Goal: Information Seeking & Learning: Learn about a topic

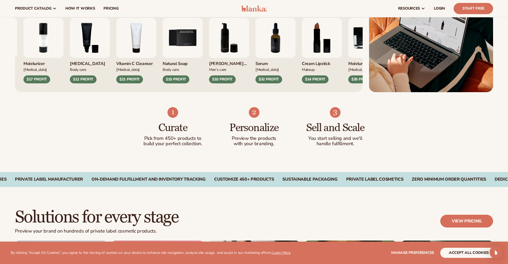
scroll to position [240, 0]
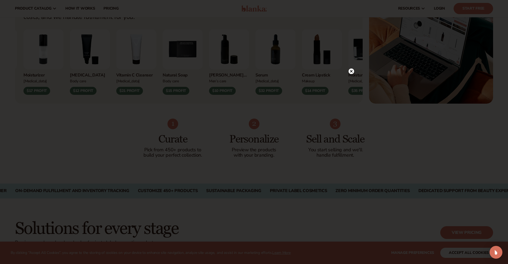
click at [350, 71] on circle at bounding box center [351, 71] width 6 height 6
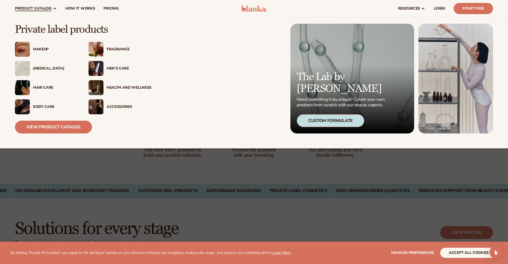
click at [39, 50] on div "Makeup" at bounding box center [55, 49] width 45 height 5
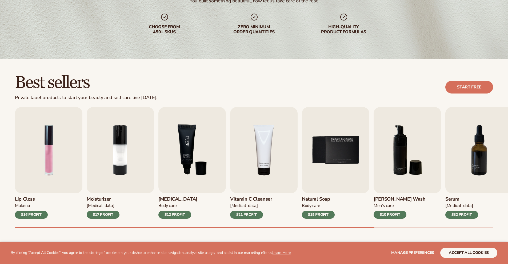
scroll to position [213, 0]
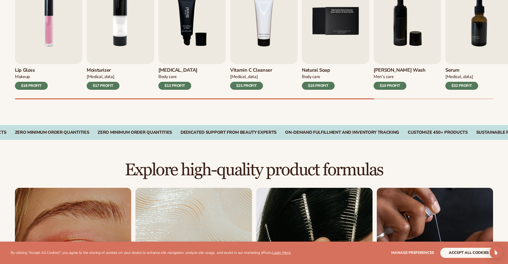
click at [196, 51] on img "3 / 9" at bounding box center [191, 21] width 67 height 86
click at [173, 84] on div "$12 PROFIT" at bounding box center [174, 86] width 33 height 8
click at [241, 46] on img "4 / 9" at bounding box center [263, 21] width 67 height 86
click at [250, 71] on h3 "Vitamin C Cleanser" at bounding box center [251, 70] width 42 height 6
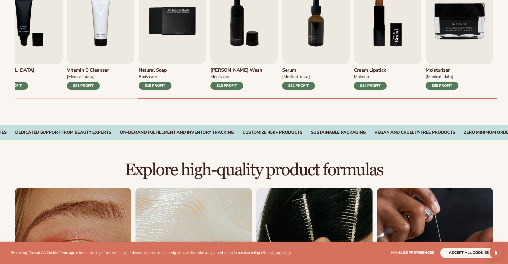
click at [376, 37] on img "8 / 9" at bounding box center [387, 21] width 67 height 86
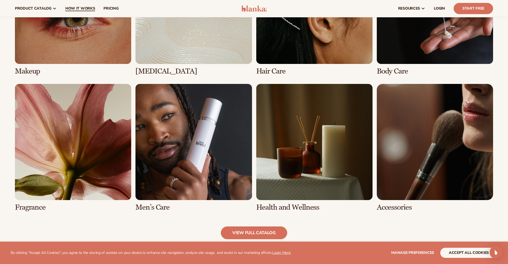
scroll to position [453, 0]
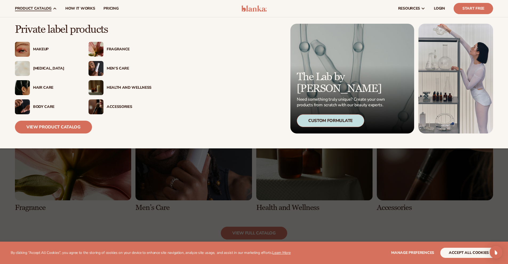
click at [37, 86] on div "Hair Care" at bounding box center [55, 88] width 45 height 5
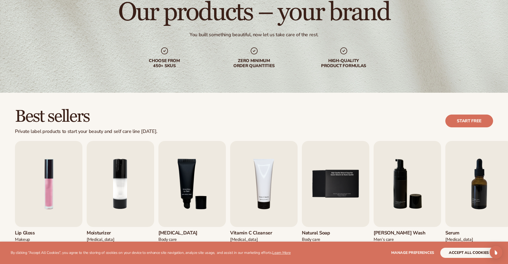
scroll to position [187, 0]
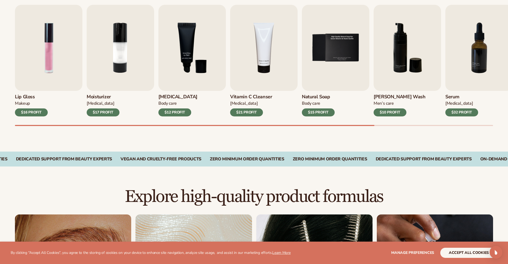
click at [259, 104] on div "[MEDICAL_DATA]" at bounding box center [251, 104] width 42 height 6
click at [263, 87] on img "4 / 9" at bounding box center [263, 48] width 67 height 86
click at [252, 110] on div "$21 PROFIT" at bounding box center [246, 112] width 33 height 8
click at [253, 53] on img "4 / 9" at bounding box center [263, 48] width 67 height 86
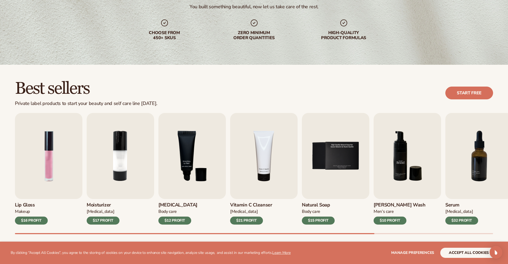
scroll to position [133, 0]
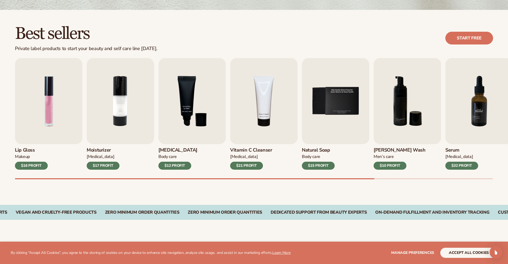
click at [476, 126] on img "7 / 9" at bounding box center [478, 101] width 67 height 86
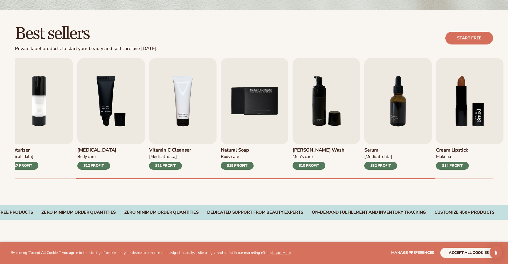
click at [341, 135] on div "Lip Gloss Makeup $16 PROFIT Moisturizer Skin Care $17 PROFIT Lip Balm Body Care…" at bounding box center [261, 118] width 493 height 121
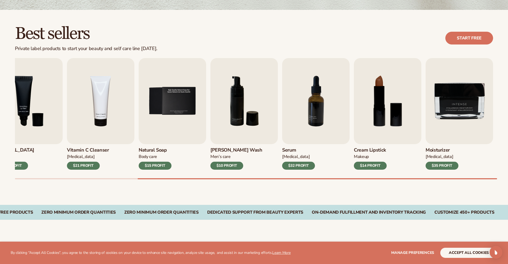
click at [298, 163] on div "$32 PROFIT" at bounding box center [298, 166] width 33 height 8
click at [298, 164] on div "$32 PROFIT" at bounding box center [298, 166] width 33 height 8
click at [457, 252] on button "accept all cookies" at bounding box center [468, 253] width 57 height 10
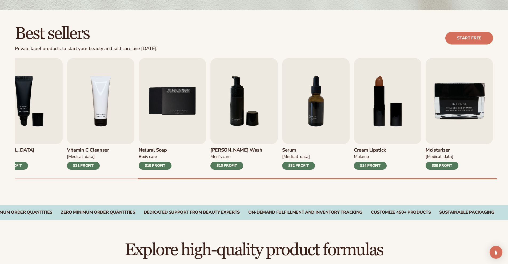
click at [299, 166] on div "$32 PROFIT" at bounding box center [298, 166] width 33 height 8
click at [300, 165] on div "$32 PROFIT" at bounding box center [298, 166] width 33 height 8
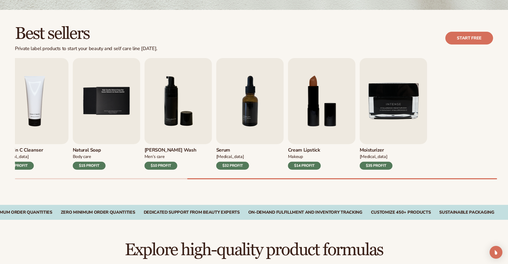
click at [170, 138] on div "Lip Gloss Makeup $16 PROFIT Moisturizer Skin Care $17 PROFIT Lip Balm" at bounding box center [25, 114] width 478 height 112
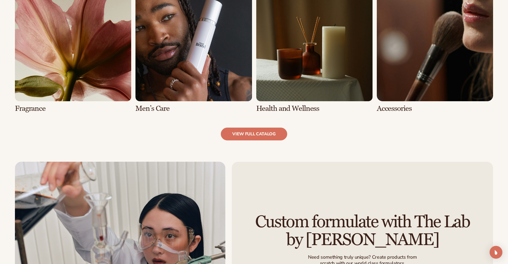
scroll to position [560, 0]
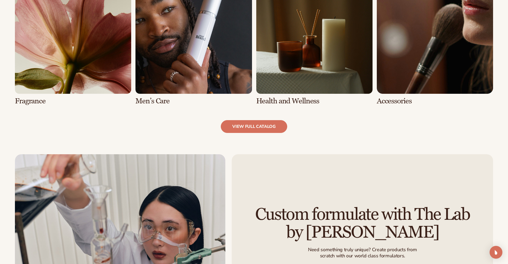
click at [180, 96] on link "6 / 8" at bounding box center [193, 42] width 116 height 128
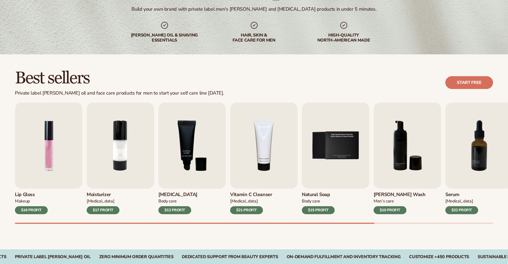
scroll to position [133, 0]
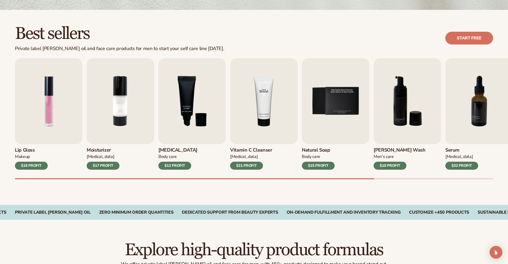
click at [252, 142] on img "4 / 9" at bounding box center [263, 101] width 67 height 86
click at [255, 129] on img "4 / 9" at bounding box center [263, 101] width 67 height 86
click at [475, 28] on div "Best sellers Private label beard oil and face care products for men to start yo…" at bounding box center [254, 38] width 478 height 27
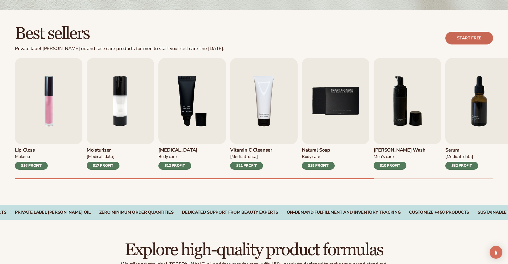
click at [473, 38] on link "Start free" at bounding box center [469, 38] width 48 height 13
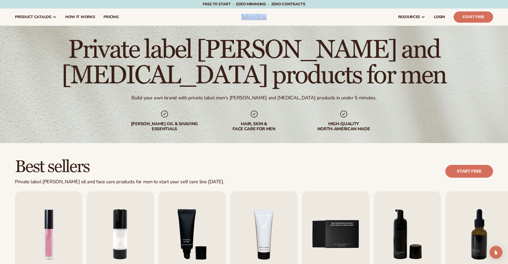
drag, startPoint x: 279, startPoint y: 17, endPoint x: 220, endPoint y: 17, distance: 59.2
click at [220, 17] on header "Cart product catalog The Lab by [PERSON_NAME]" at bounding box center [254, 17] width 508 height 17
copy header
